Goal: Information Seeking & Learning: Understand process/instructions

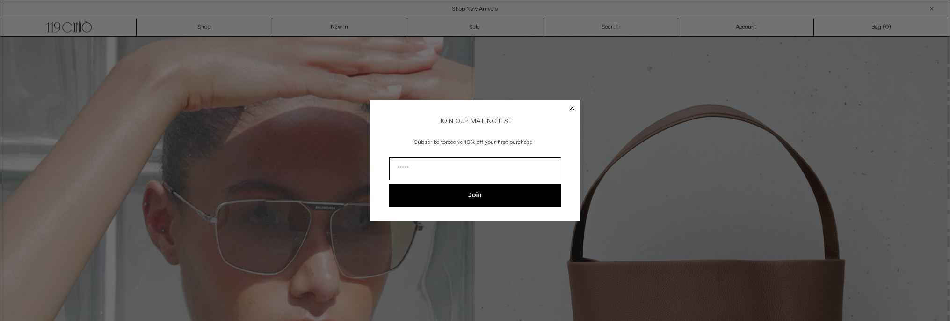
click at [460, 7] on div "Close dialog JOIN OUR MAILING LIST Subscribe to receive 10% off your first purc…" at bounding box center [475, 160] width 950 height 321
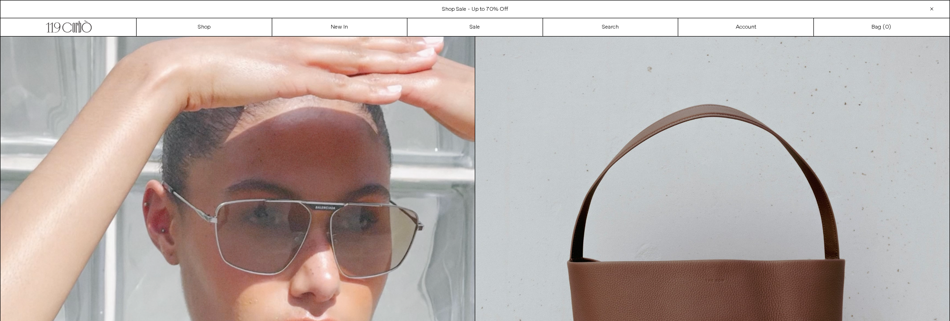
scroll to position [66, 0]
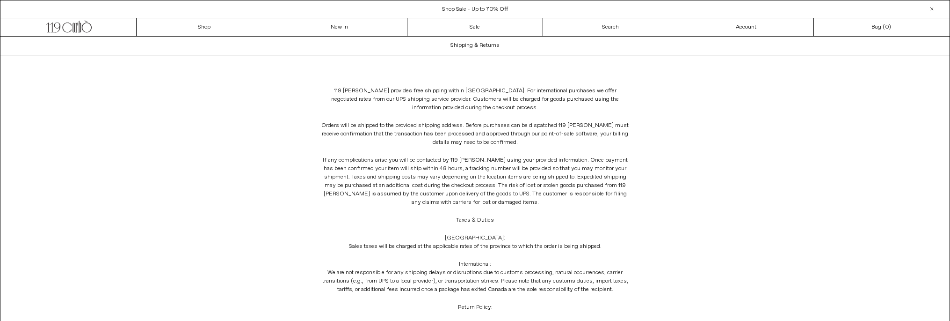
scroll to position [170, 0]
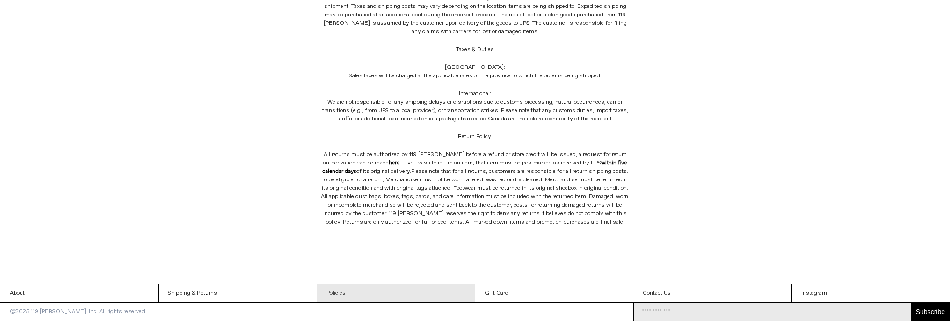
click at [349, 287] on link "Policies" at bounding box center [396, 293] width 158 height 18
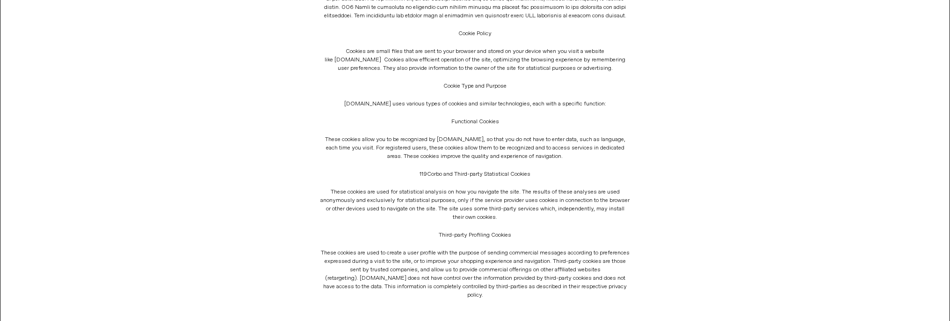
scroll to position [215, 0]
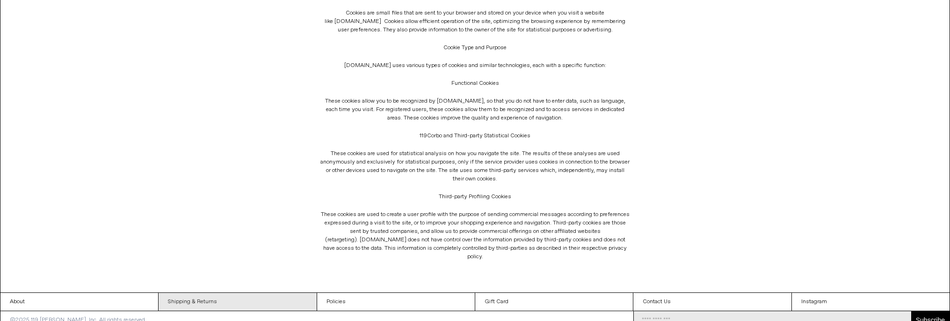
click at [191, 292] on link "Shipping & Returns" at bounding box center [238, 301] width 158 height 18
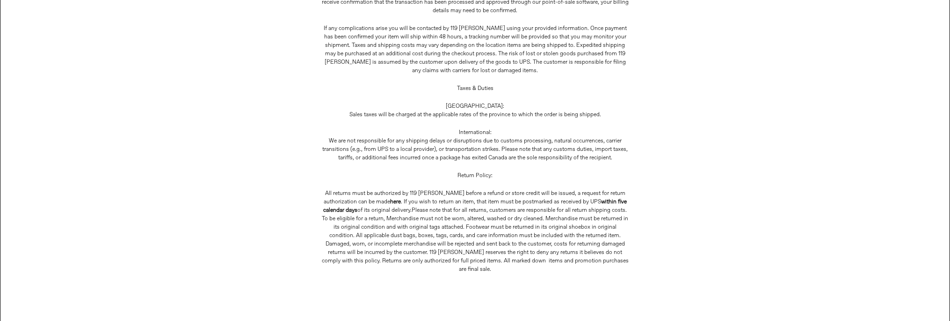
scroll to position [170, 0]
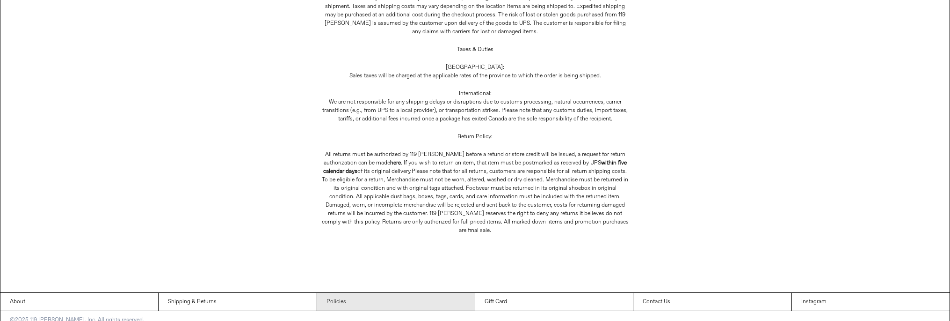
click at [434, 292] on link "Policies" at bounding box center [396, 301] width 158 height 18
